Goal: Information Seeking & Learning: Find specific fact

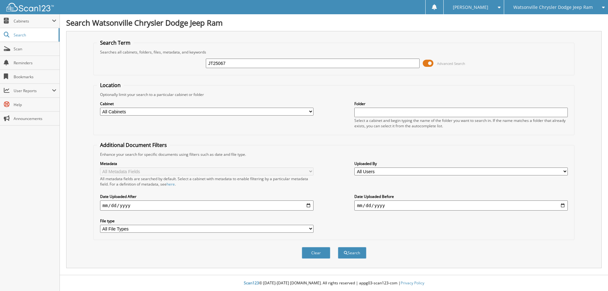
type input "JT25067"
click at [338, 247] on button "Search" at bounding box center [352, 253] width 28 height 12
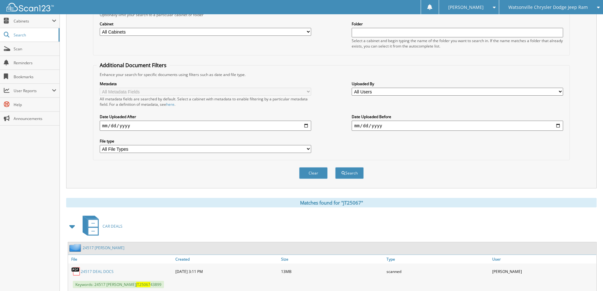
scroll to position [95, 0]
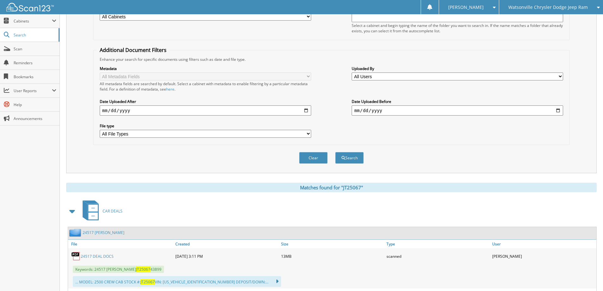
click at [97, 255] on link "24517 DEAL DOCS" at bounding box center [97, 256] width 33 height 5
